Goal: Information Seeking & Learning: Check status

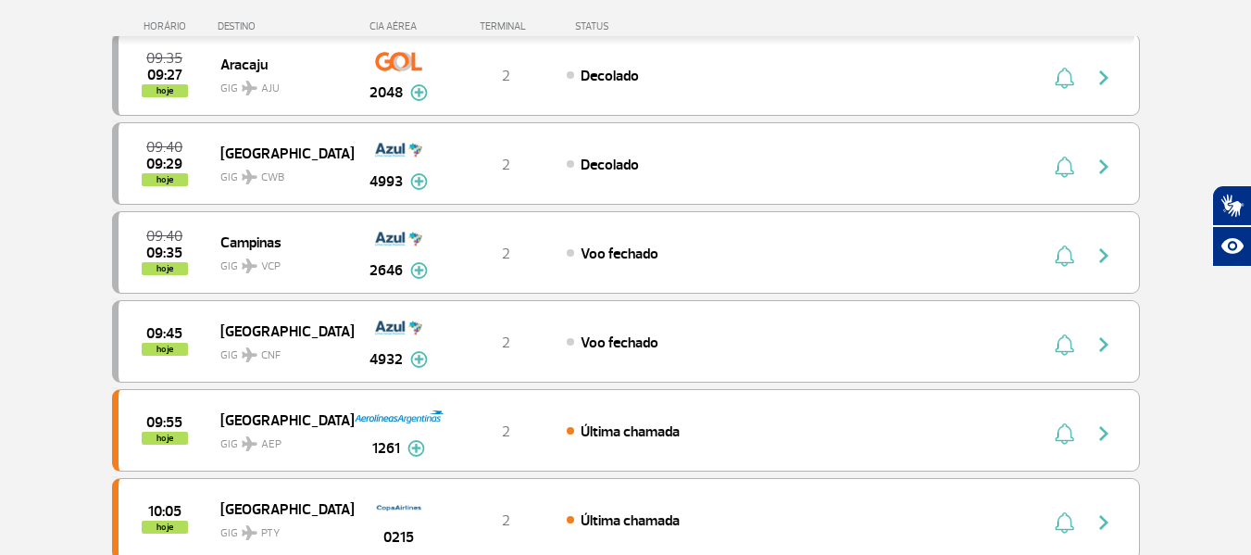
scroll to position [556, 0]
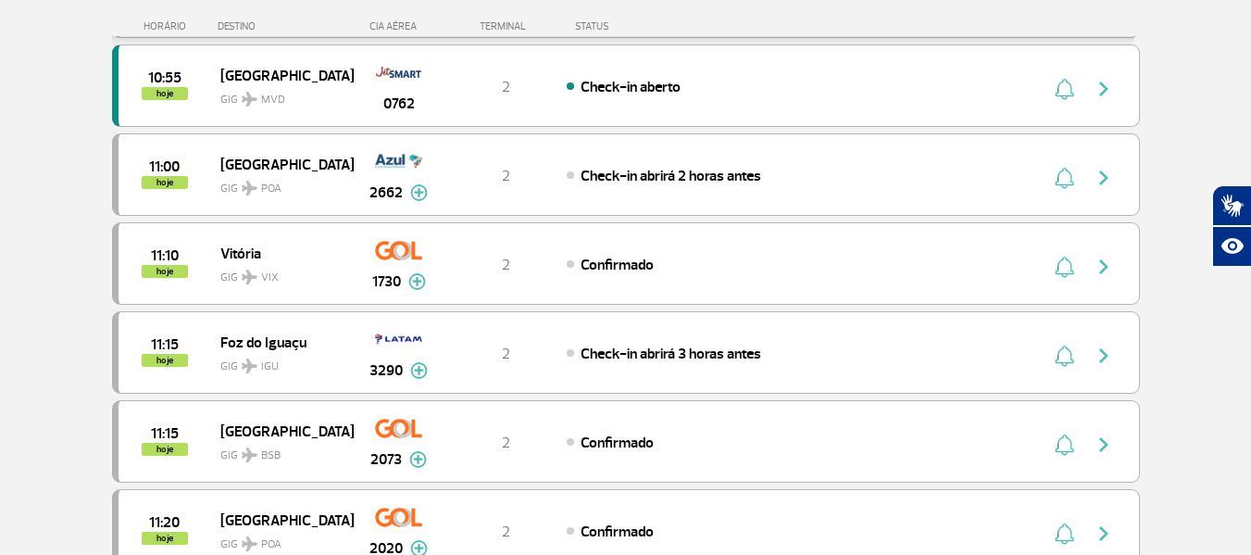
scroll to position [1574, 0]
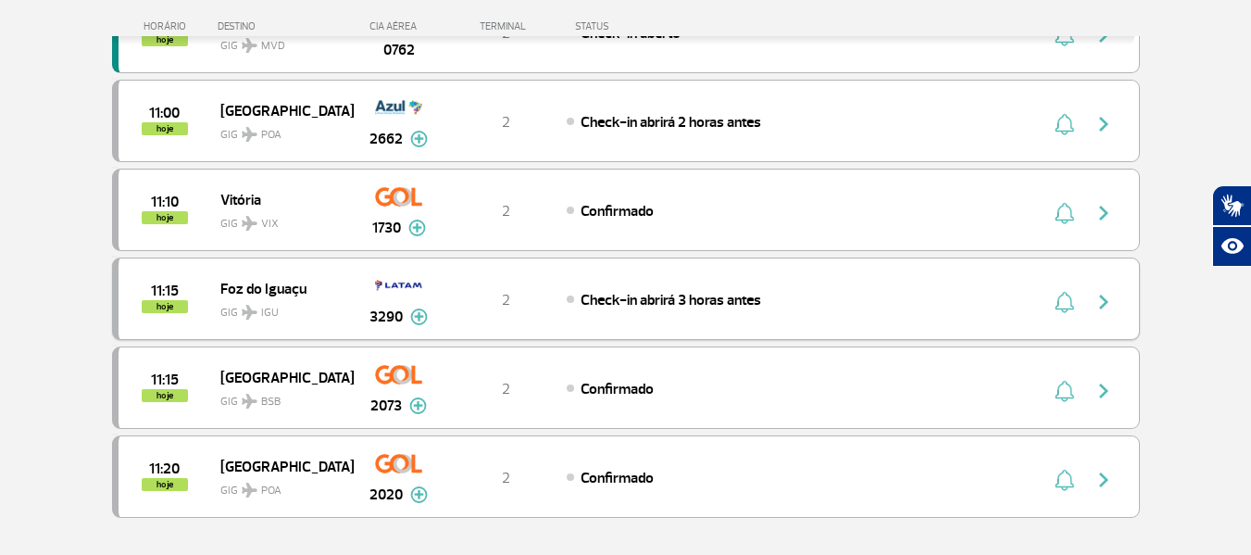
click at [1107, 307] on img "button" at bounding box center [1104, 302] width 22 height 22
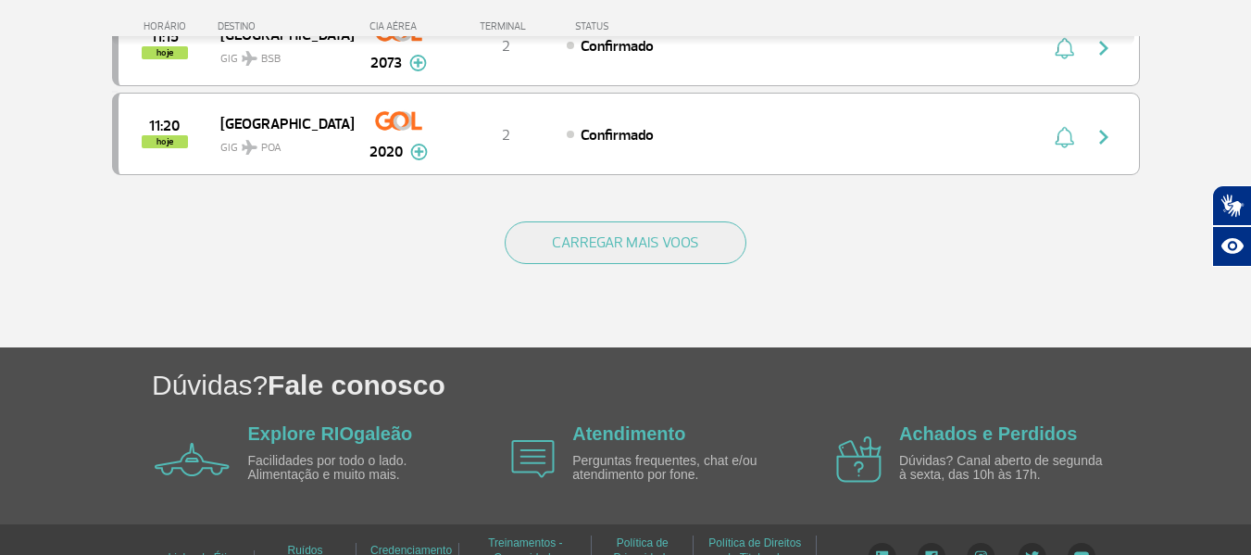
scroll to position [1954, 0]
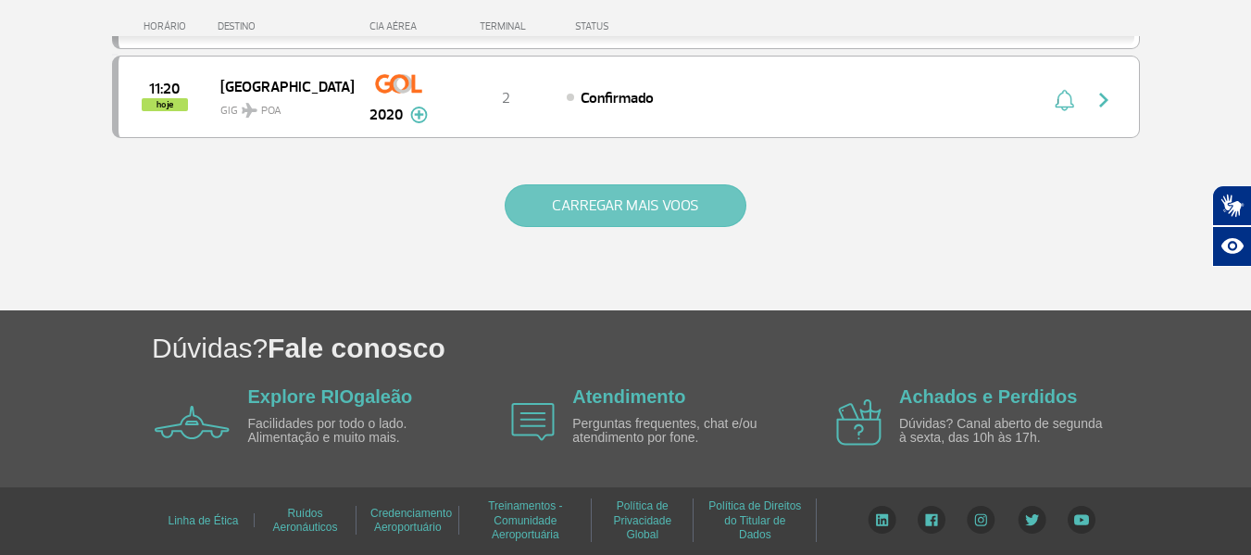
click at [561, 217] on button "CARREGAR MAIS VOOS" at bounding box center [626, 205] width 242 height 43
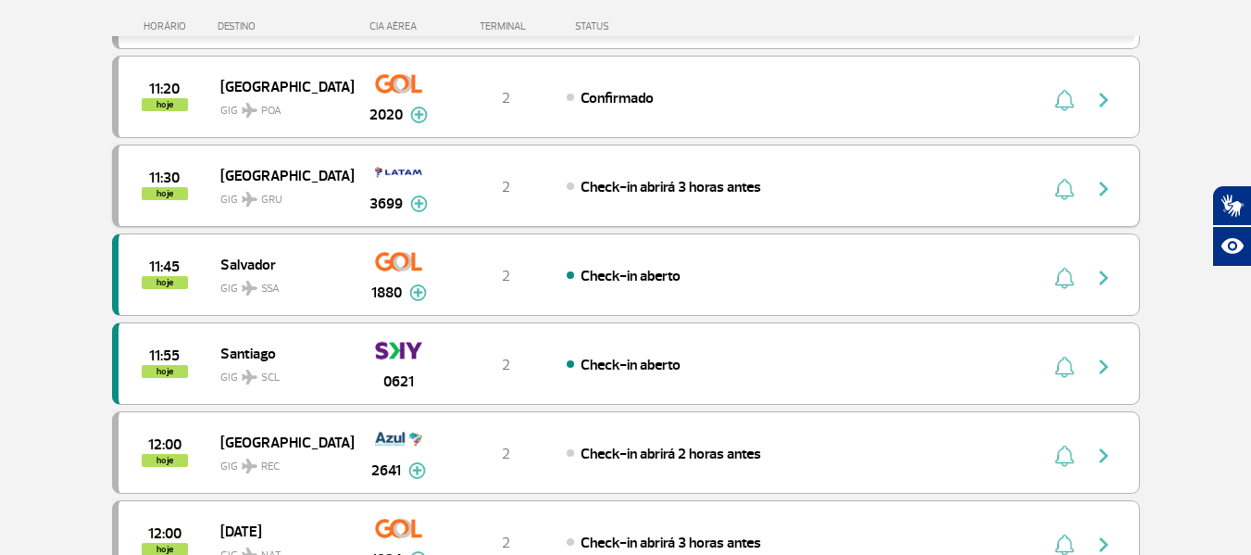
click at [1102, 192] on img "button" at bounding box center [1104, 189] width 22 height 22
